Goal: Navigation & Orientation: Go to known website

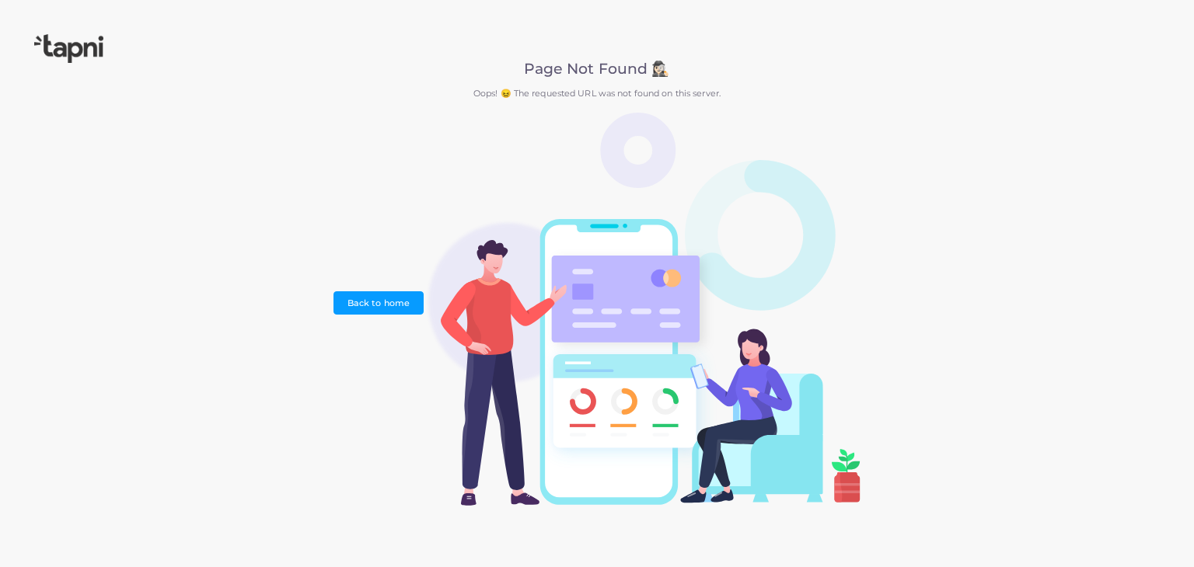
click at [407, 113] on div "Page Not Found 🕵🏻‍♀️ Oops! 😖 The requested URL was not found on this server. Ba…" at bounding box center [596, 284] width 526 height 446
